Goal: Task Accomplishment & Management: Use online tool/utility

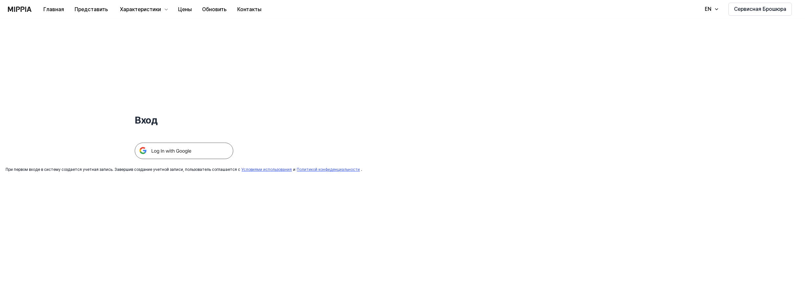
click at [187, 151] on img at bounding box center [184, 151] width 99 height 16
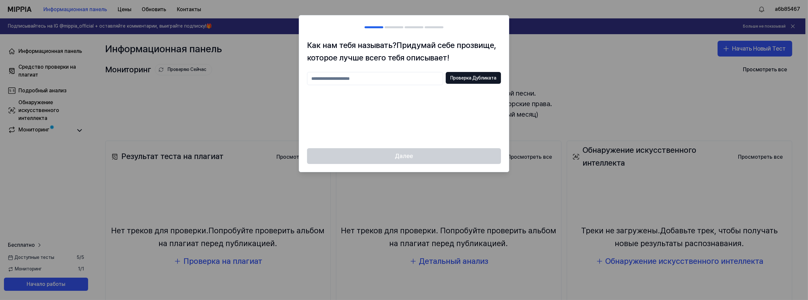
click at [401, 77] on input "text" at bounding box center [375, 78] width 136 height 13
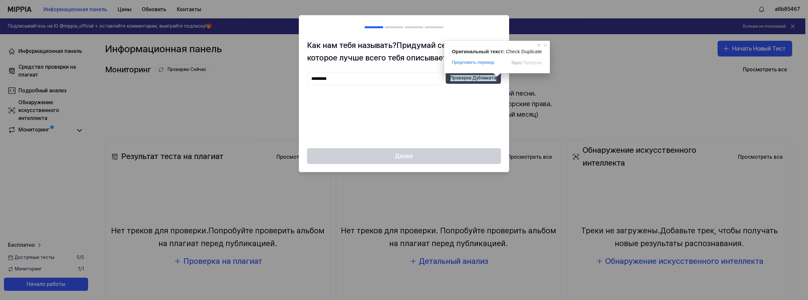
type input "*********"
click at [477, 76] on ya-tr-span "Проверка Дубликата" at bounding box center [473, 78] width 46 height 7
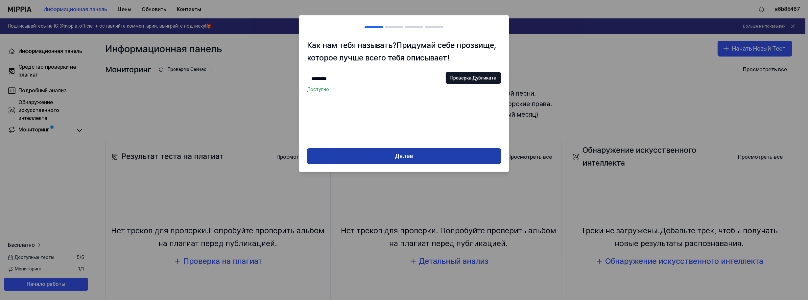
click at [414, 154] on button "Далее" at bounding box center [404, 156] width 194 height 16
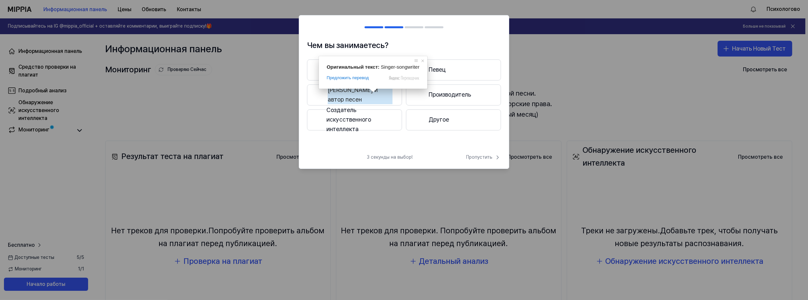
click at [371, 93] on ya-tr-span "Певец и автор песен" at bounding box center [360, 94] width 65 height 19
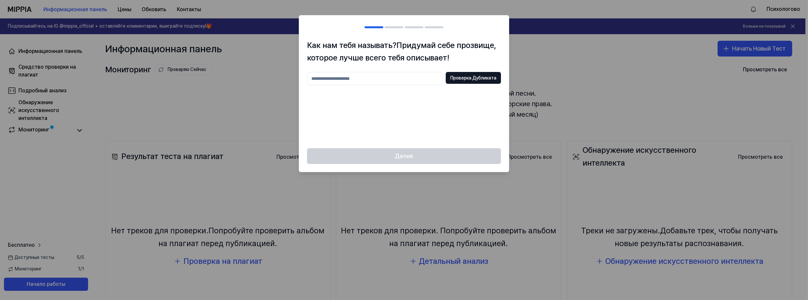
click at [375, 82] on input "text" at bounding box center [375, 78] width 136 height 13
click at [585, 84] on div at bounding box center [404, 150] width 808 height 300
click at [476, 78] on ya-tr-span "Проверка Дубликата" at bounding box center [473, 78] width 46 height 7
click at [425, 158] on div "Далее" at bounding box center [404, 160] width 210 height 24
click at [574, 96] on div at bounding box center [404, 150] width 808 height 300
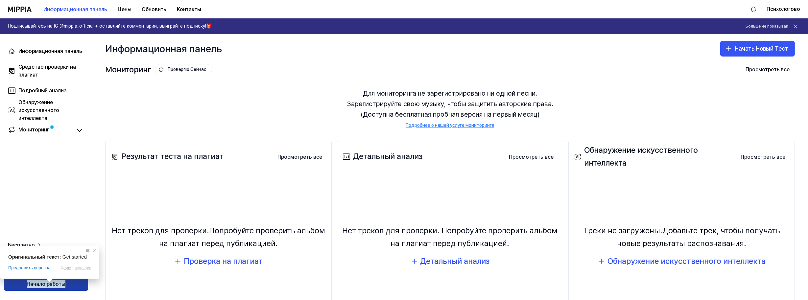
click at [50, 281] on span at bounding box center [49, 280] width 9 height 4
click at [49, 284] on ya-tr-span "Начало работы" at bounding box center [46, 284] width 38 height 8
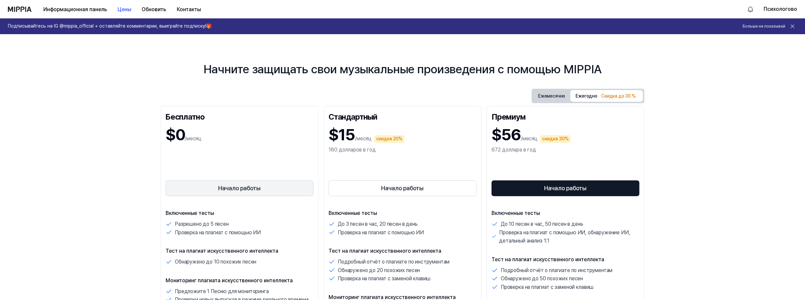
click at [237, 186] on ya-tr-span "Начало работы" at bounding box center [240, 189] width 42 height 10
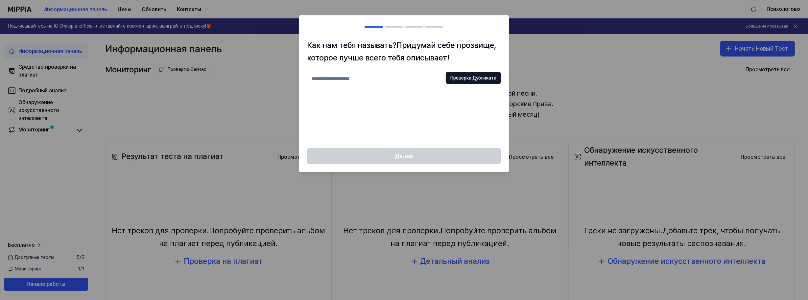
click at [600, 67] on div at bounding box center [404, 150] width 808 height 300
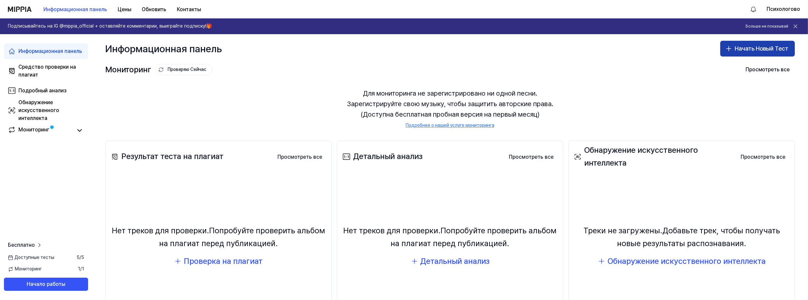
click at [754, 45] on ya-tr-span "Начать Новый Тест" at bounding box center [762, 49] width 54 height 10
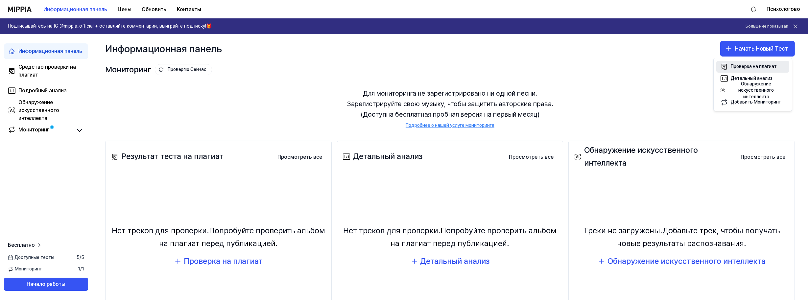
click at [748, 66] on ya-tr-span "Проверка на плагиат" at bounding box center [754, 66] width 46 height 5
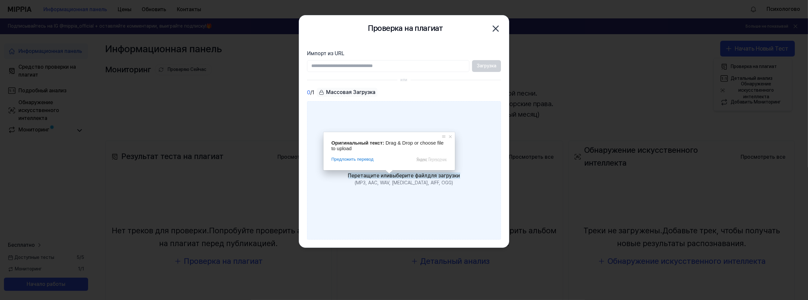
click at [408, 174] on ya-tr-span "выберите файл" at bounding box center [409, 176] width 38 height 6
click at [0, 0] on input "Перетащите или выберите файл для загрузки (MP3, AAC, WAV, FLAC, AIFF, OGG)" at bounding box center [0, 0] width 0 height 0
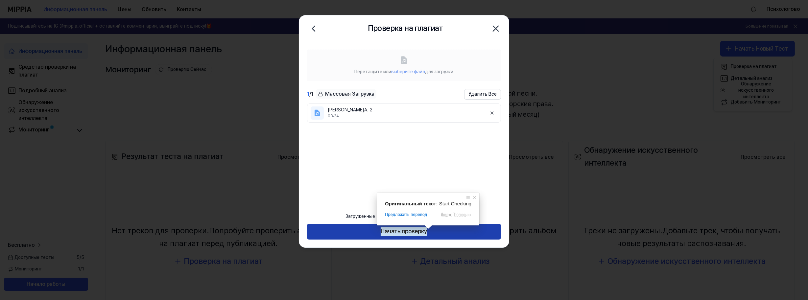
click at [415, 229] on ya-tr-span "Начать проверку" at bounding box center [404, 232] width 47 height 10
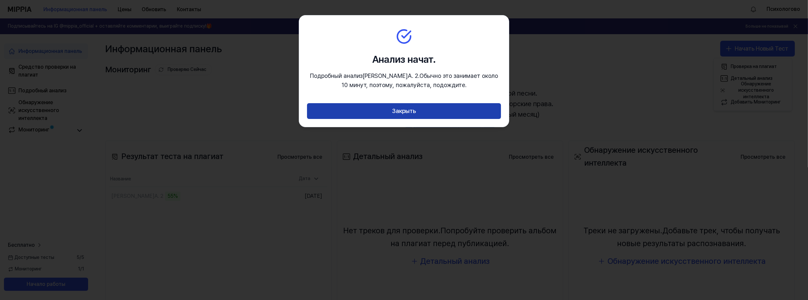
click at [409, 108] on ya-tr-span "Закрыть" at bounding box center [404, 111] width 24 height 10
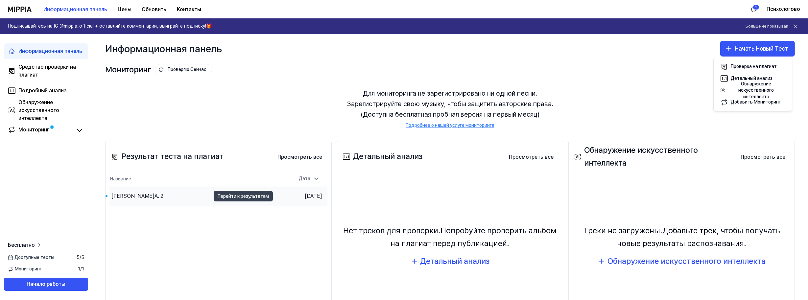
click at [255, 195] on ya-tr-span "Перейти к результатам" at bounding box center [243, 196] width 51 height 7
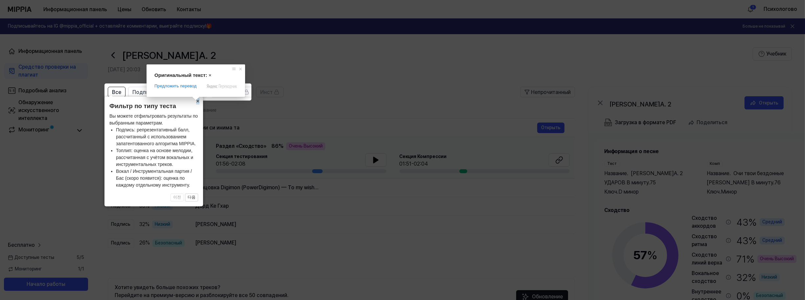
click at [198, 101] on body "Информационная панель Цены Обновить Контакты 1 Психологово Подписывайтесь на IG…" at bounding box center [402, 150] width 805 height 300
click at [198, 101] on span at bounding box center [199, 99] width 9 height 4
click at [197, 101] on span at bounding box center [199, 99] width 9 height 4
click at [198, 101] on span at bounding box center [199, 99] width 9 height 4
click at [244, 70] on span at bounding box center [244, 69] width 7 height 7
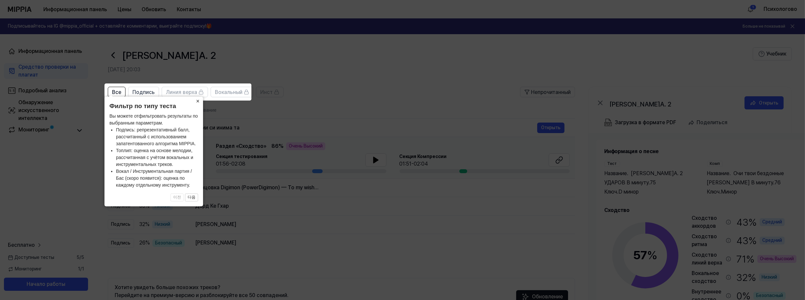
click at [198, 100] on ya-tr-span "×" at bounding box center [198, 101] width 4 height 7
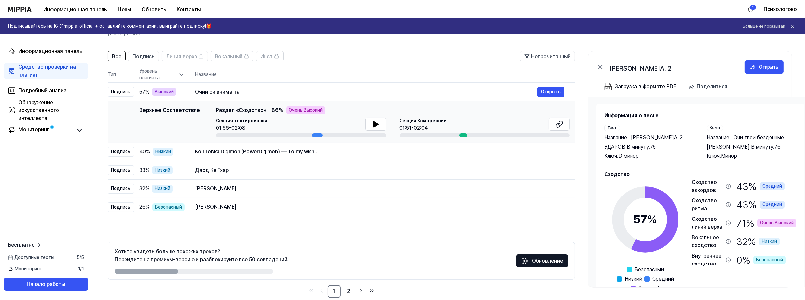
scroll to position [47, 0]
